Goal: Task Accomplishment & Management: Manage account settings

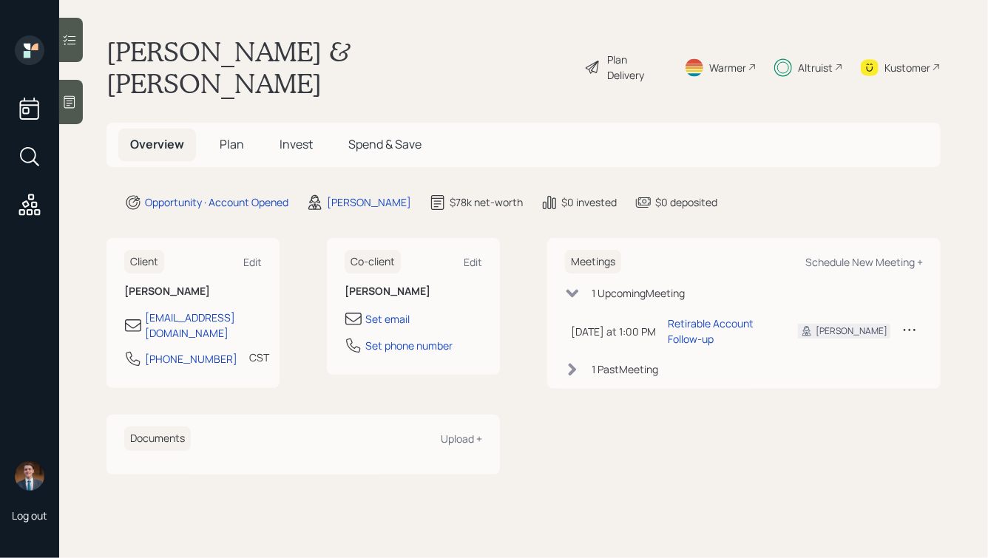
click at [234, 129] on h5 "Plan" at bounding box center [232, 145] width 48 height 32
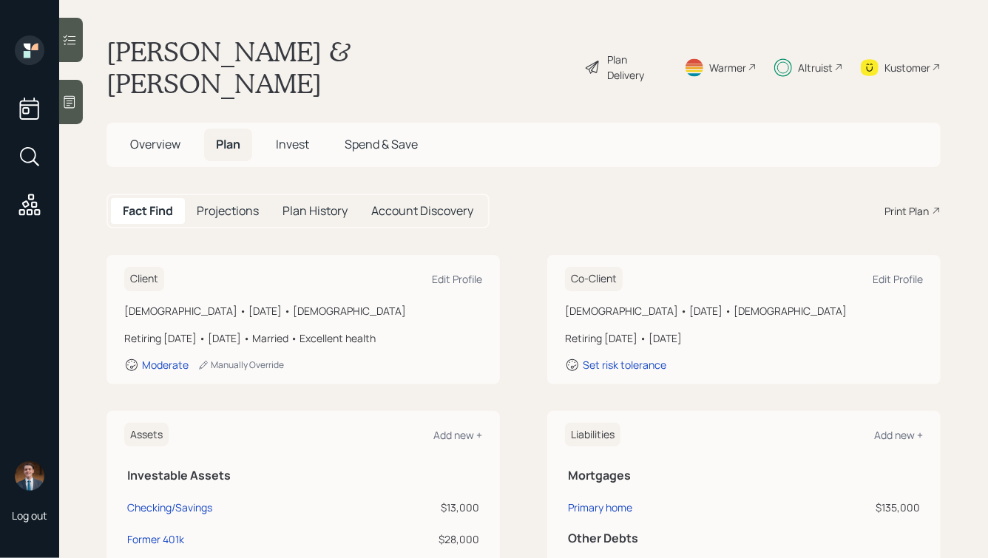
click at [296, 136] on span "Invest" at bounding box center [292, 144] width 33 height 16
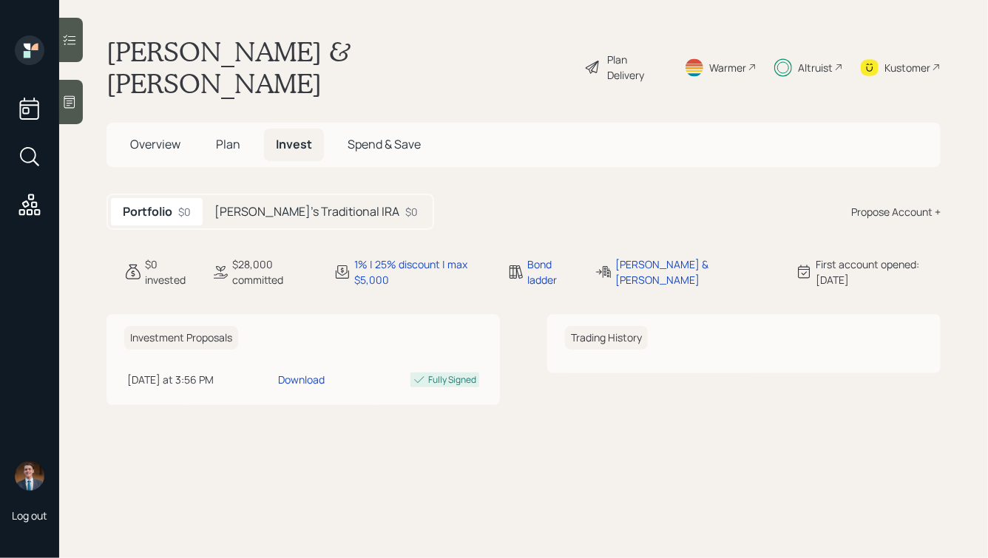
click at [318, 205] on h5 "Josh's Traditional IRA" at bounding box center [306, 212] width 185 height 14
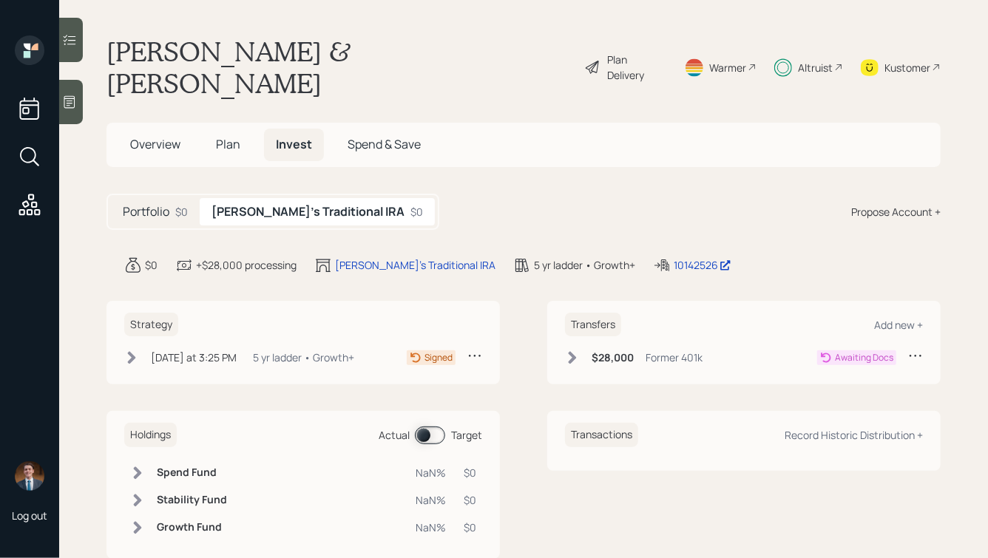
click at [570, 351] on icon at bounding box center [572, 358] width 15 height 15
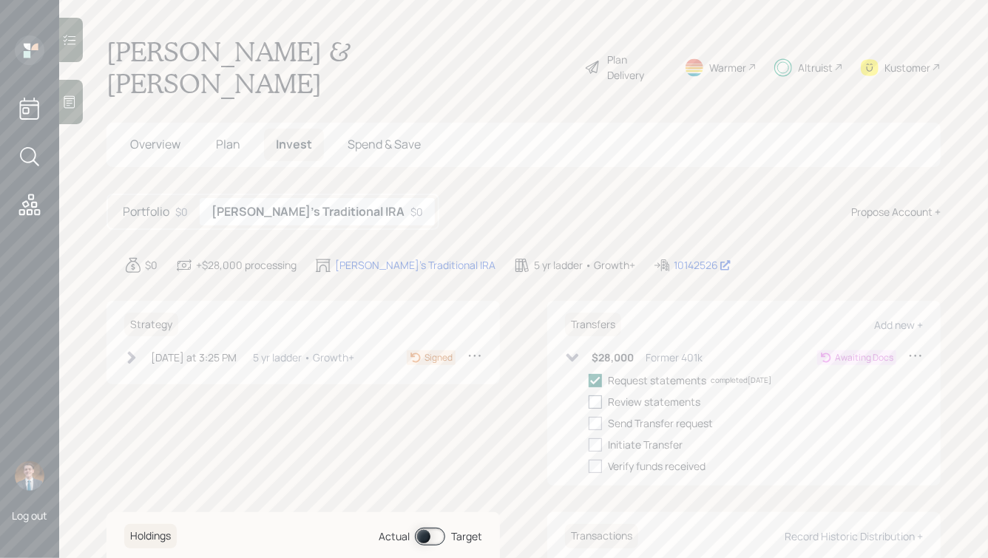
click at [601, 396] on div at bounding box center [595, 402] width 13 height 13
click at [589, 402] on input "checkbox" at bounding box center [588, 402] width 1 height 1
checkbox input "true"
click at [599, 417] on div at bounding box center [595, 423] width 13 height 13
click at [589, 423] on input "checkbox" at bounding box center [588, 423] width 1 height 1
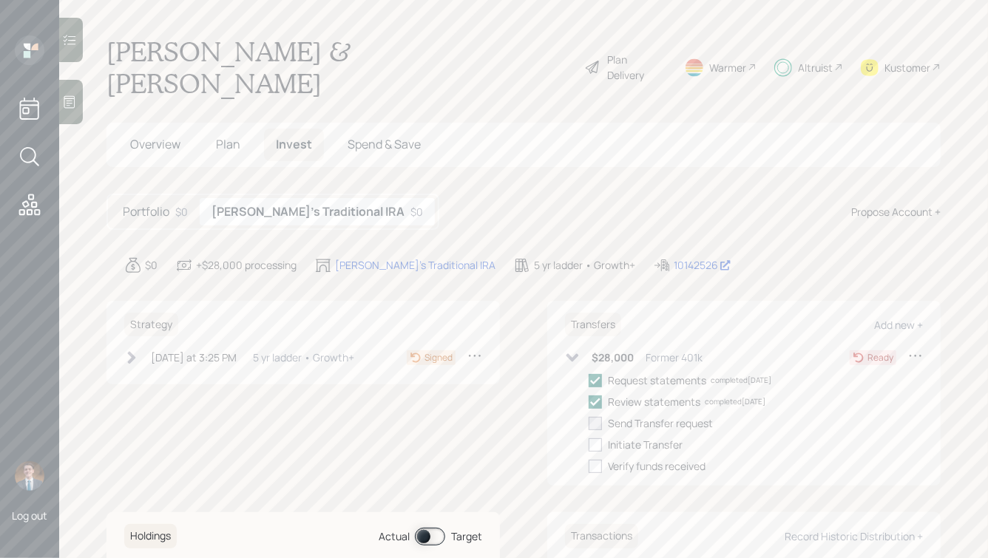
checkbox input "true"
click at [598, 439] on div at bounding box center [595, 445] width 13 height 13
click at [589, 444] on input "checkbox" at bounding box center [588, 444] width 1 height 1
checkbox input "true"
